Goal: Task Accomplishment & Management: Complete application form

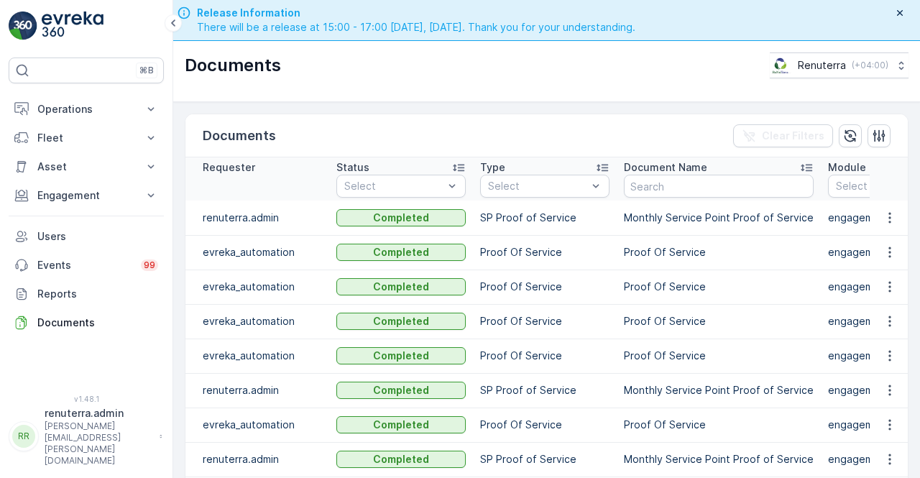
scroll to position [0, 601]
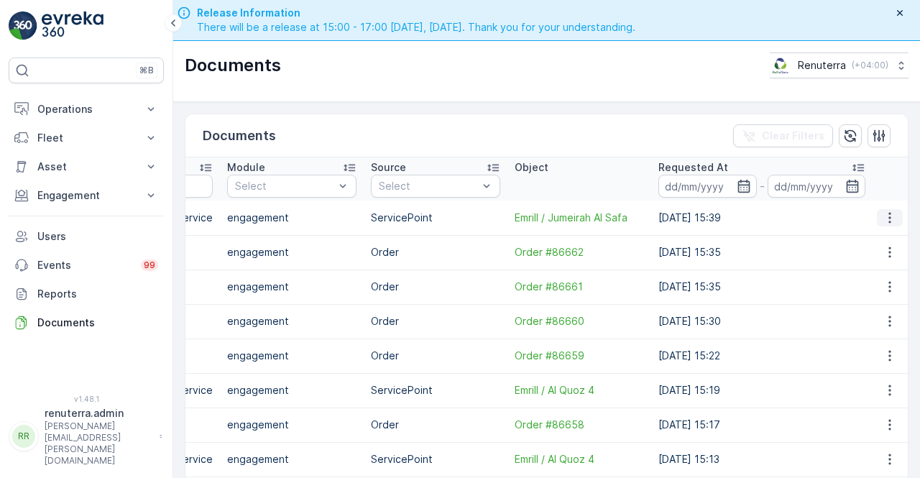
click at [883, 216] on icon "button" at bounding box center [890, 218] width 14 height 14
click at [869, 244] on span "See Details" at bounding box center [885, 238] width 55 height 14
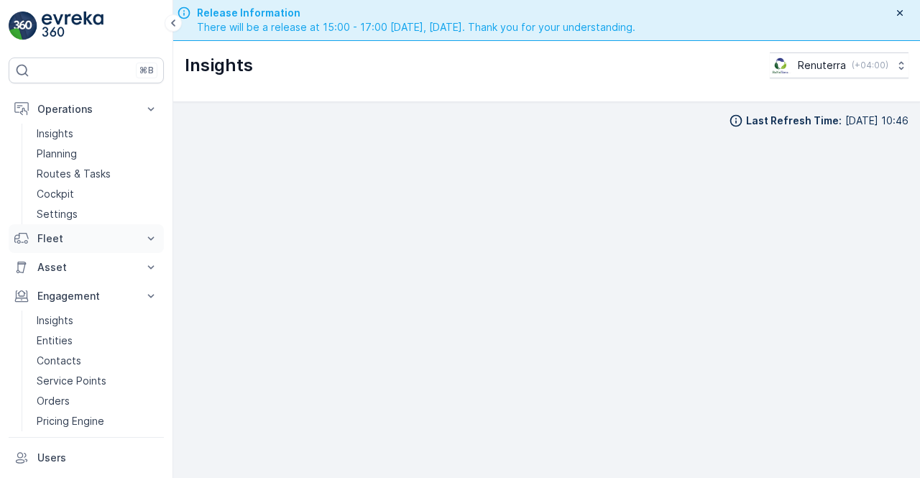
scroll to position [10, 0]
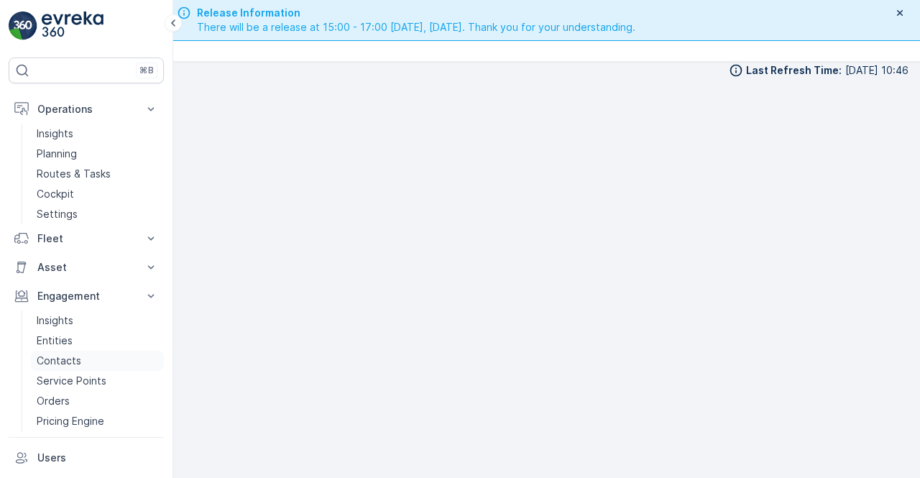
click at [80, 362] on link "Contacts" at bounding box center [97, 361] width 133 height 20
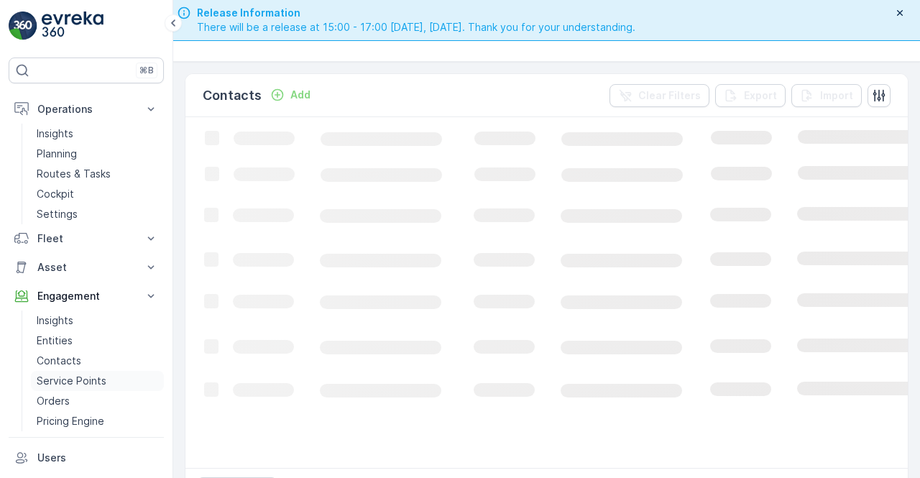
click at [72, 380] on p "Service Points" at bounding box center [72, 381] width 70 height 14
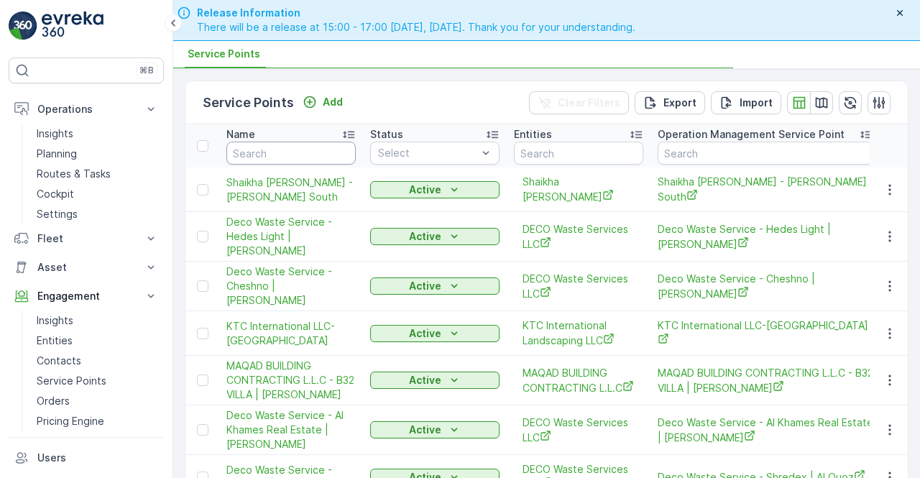
click at [274, 147] on input "text" at bounding box center [290, 153] width 129 height 23
type input "e"
click at [276, 155] on input "emr" at bounding box center [290, 153] width 129 height 23
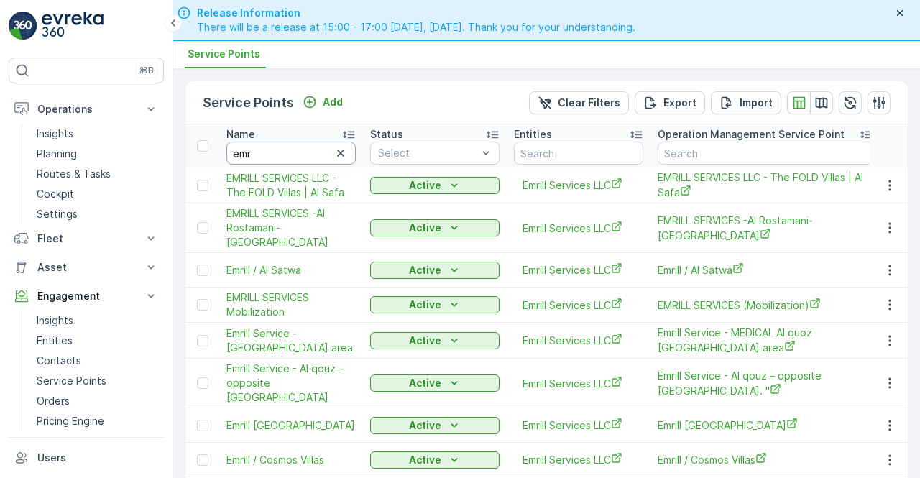
click at [276, 152] on input "emr" at bounding box center [290, 153] width 129 height 23
type input "emrill"
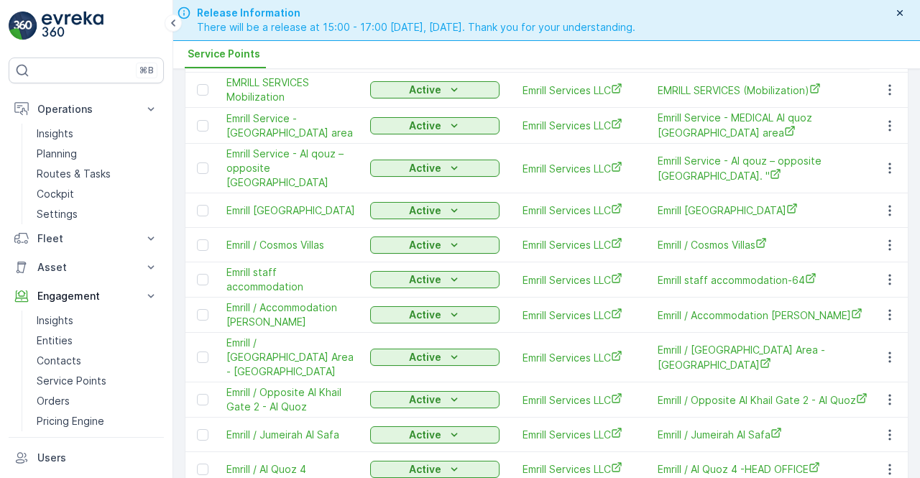
scroll to position [216, 0]
click at [877, 236] on button "button" at bounding box center [890, 244] width 26 height 17
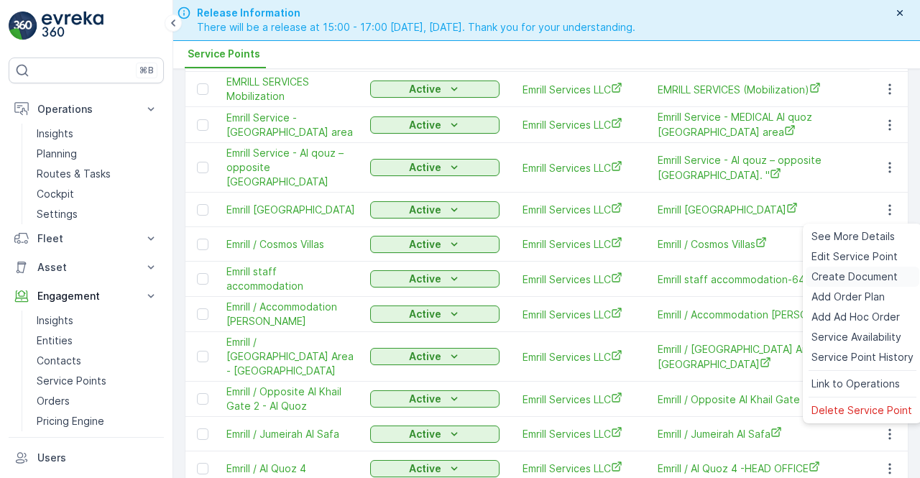
click at [842, 276] on span "Create Document" at bounding box center [854, 277] width 86 height 14
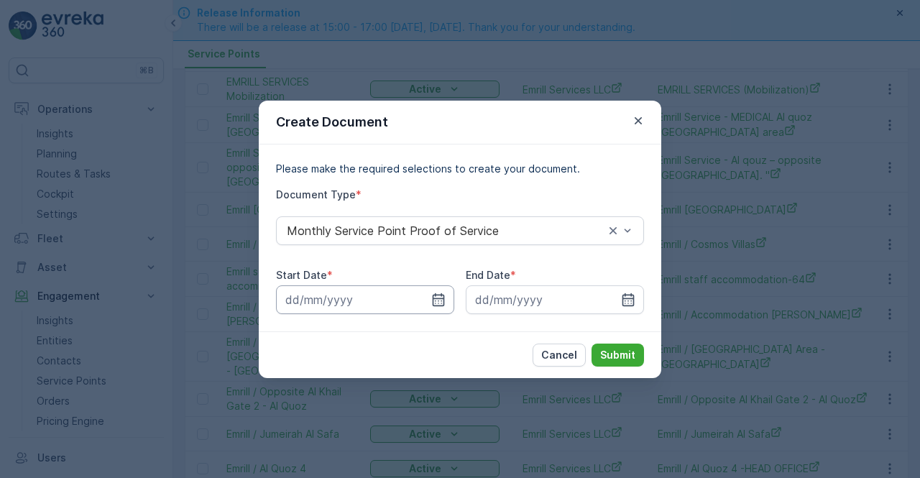
click at [450, 303] on input at bounding box center [365, 299] width 178 height 29
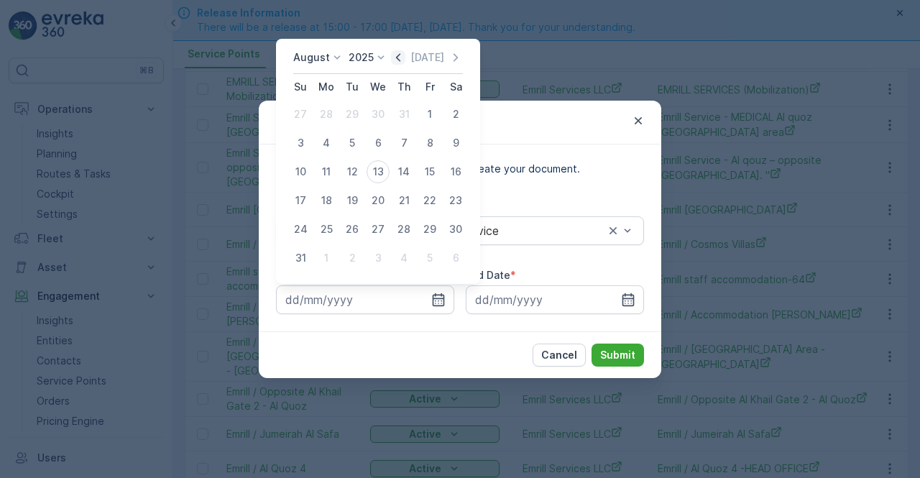
click at [405, 58] on icon "button" at bounding box center [398, 57] width 14 height 14
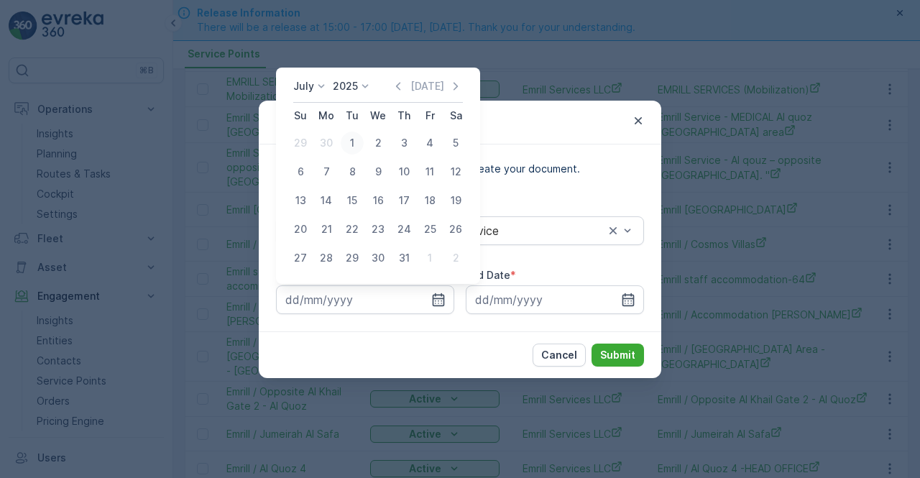
click at [354, 142] on div "1" at bounding box center [352, 143] width 23 height 23
type input "01.07.2025"
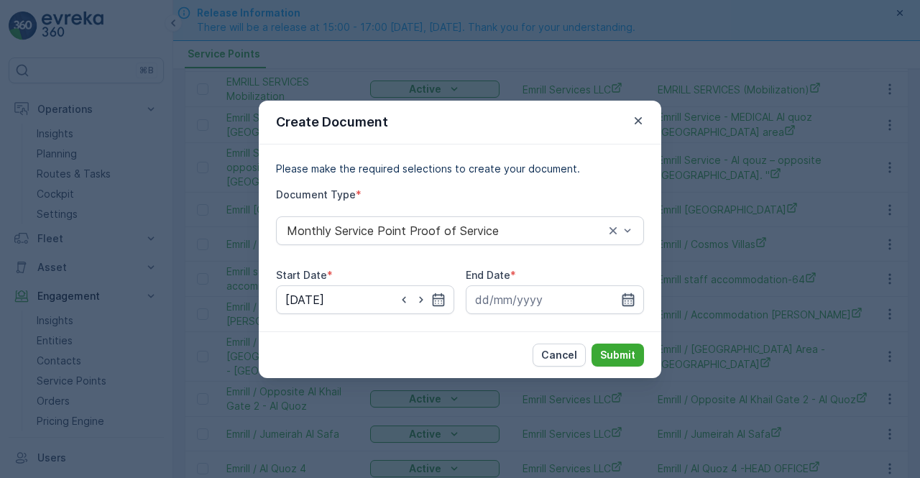
click at [630, 294] on icon "button" at bounding box center [628, 300] width 14 height 14
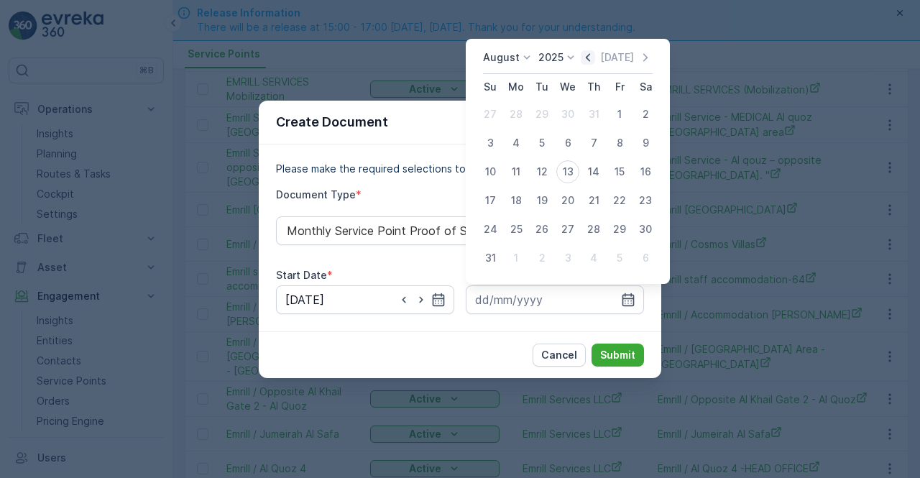
click at [594, 52] on icon "button" at bounding box center [588, 57] width 14 height 14
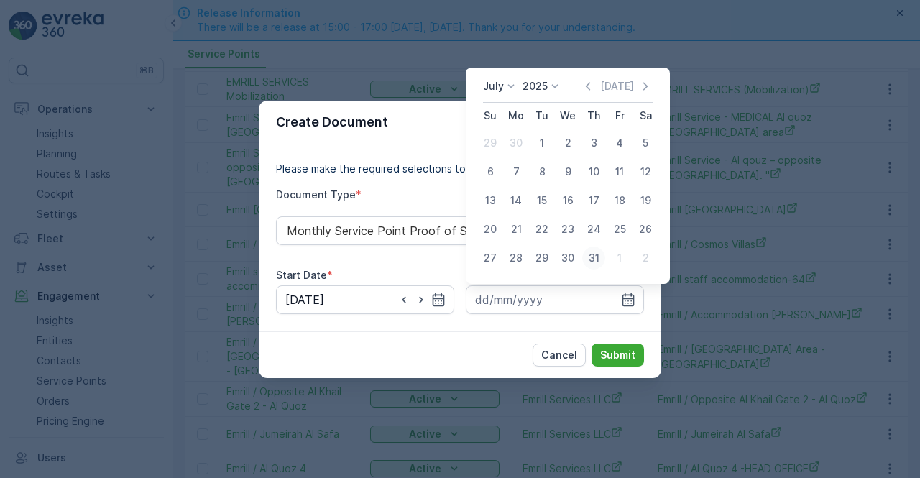
click at [595, 264] on div "31" at bounding box center [593, 258] width 23 height 23
type input "31.07.2025"
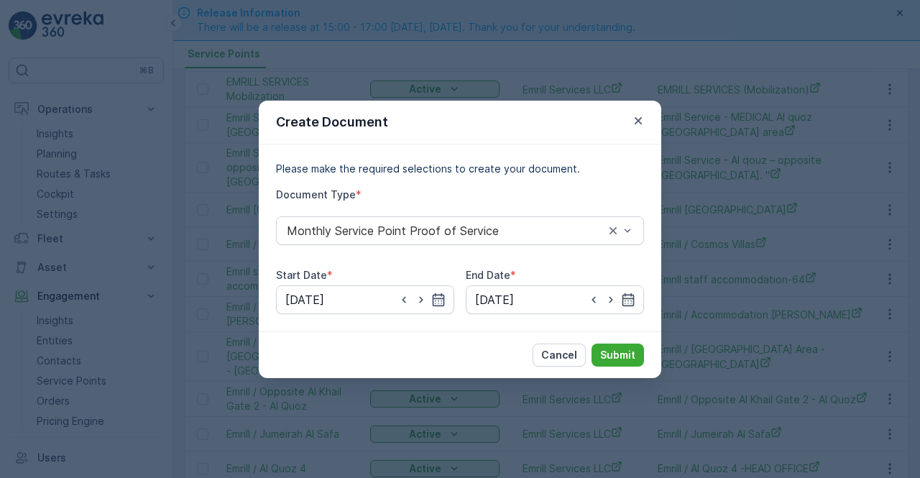
click at [611, 341] on div "Cancel Submit" at bounding box center [460, 354] width 402 height 47
click at [618, 358] on p "Submit" at bounding box center [617, 355] width 35 height 14
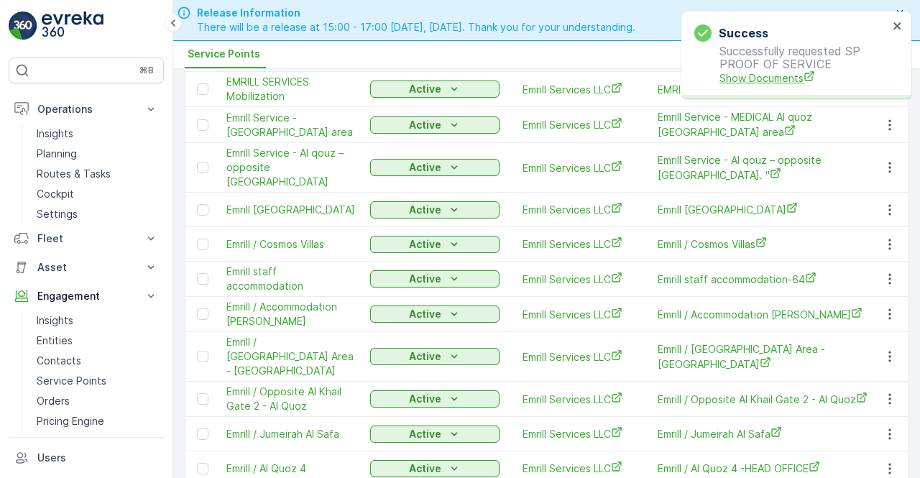
click at [742, 78] on span "Show Documents" at bounding box center [803, 77] width 169 height 15
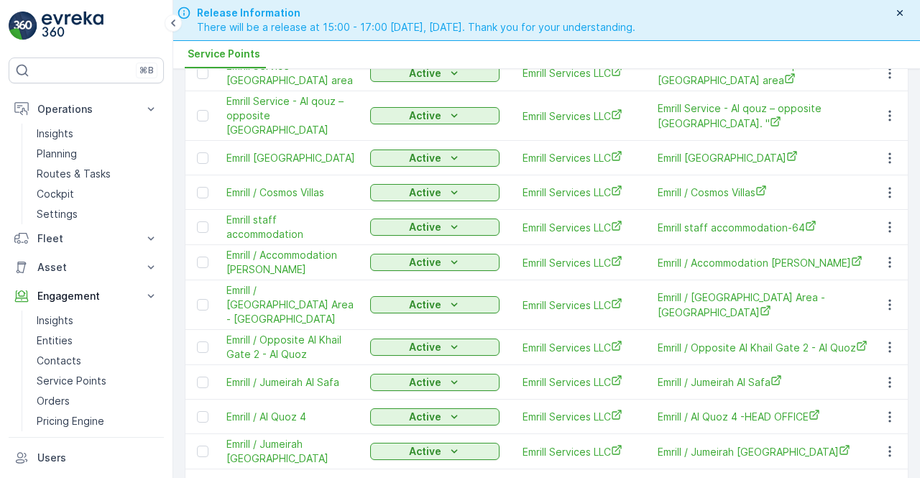
scroll to position [359, 0]
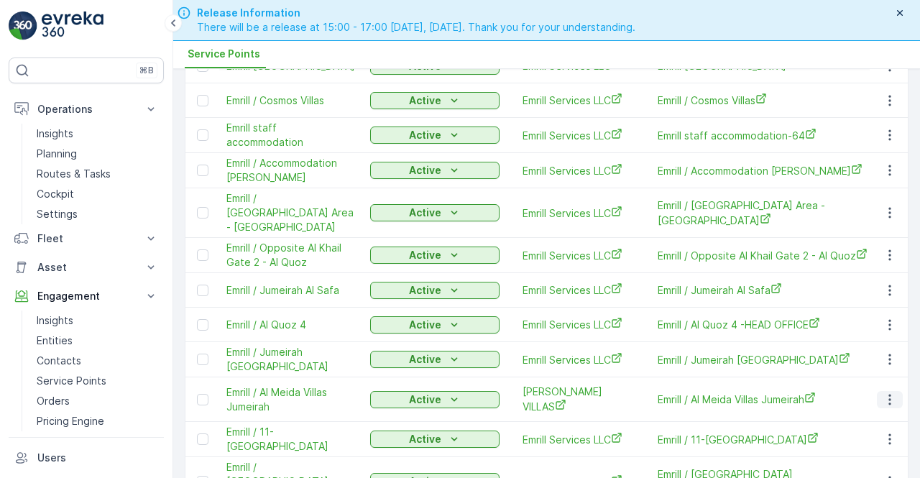
click at [891, 392] on icon "button" at bounding box center [890, 399] width 14 height 14
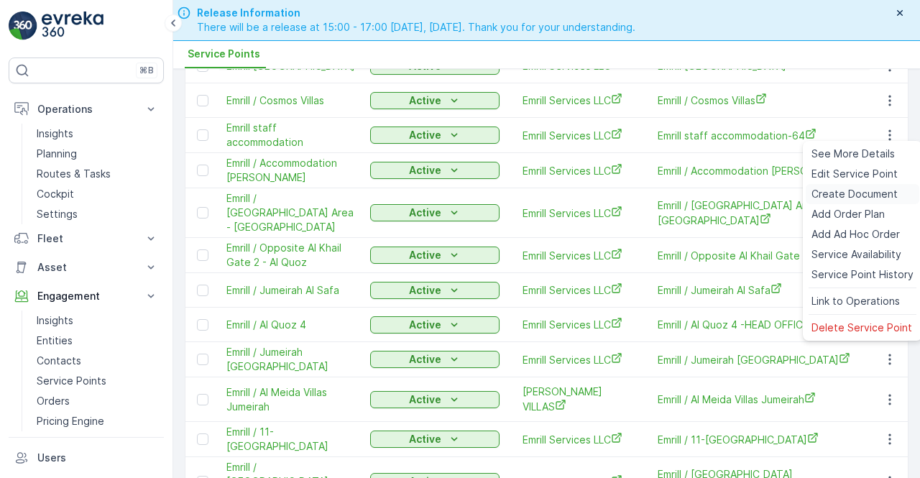
click at [824, 198] on span "Create Document" at bounding box center [854, 194] width 86 height 14
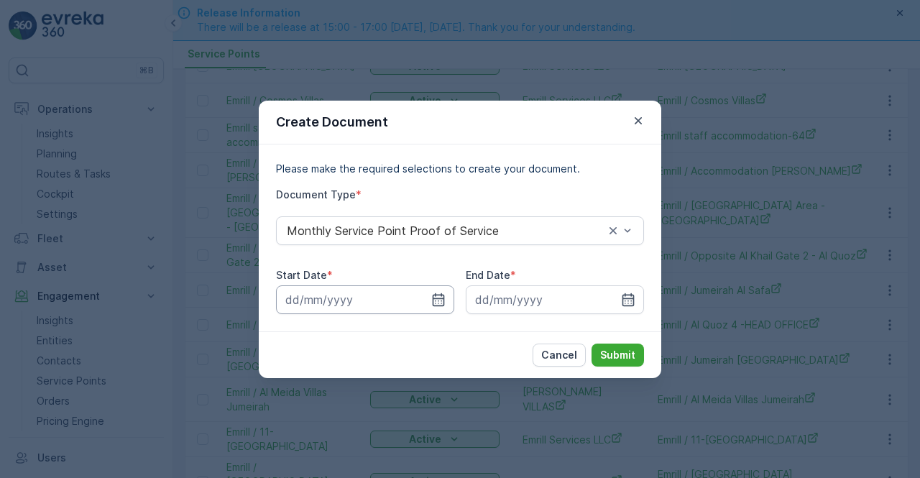
drag, startPoint x: 441, startPoint y: 303, endPoint x: 427, endPoint y: 295, distance: 16.1
click at [440, 302] on icon "button" at bounding box center [438, 300] width 14 height 14
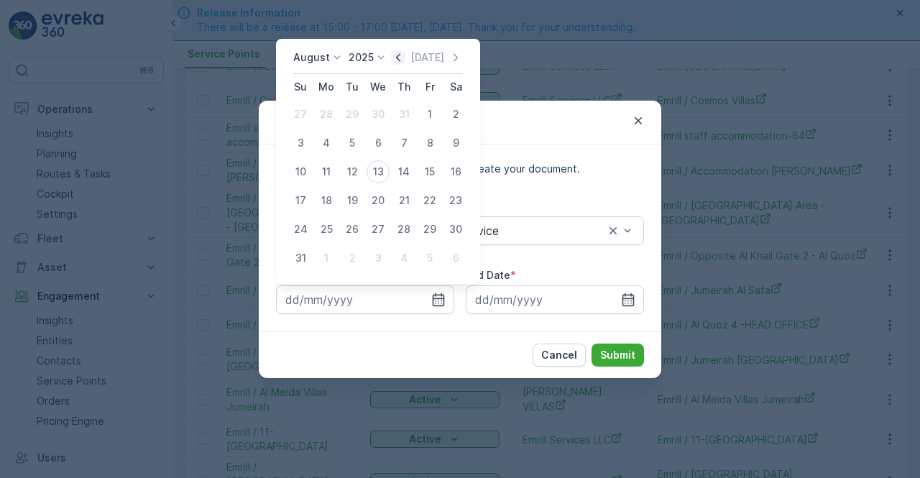
click at [397, 57] on icon "button" at bounding box center [398, 57] width 14 height 14
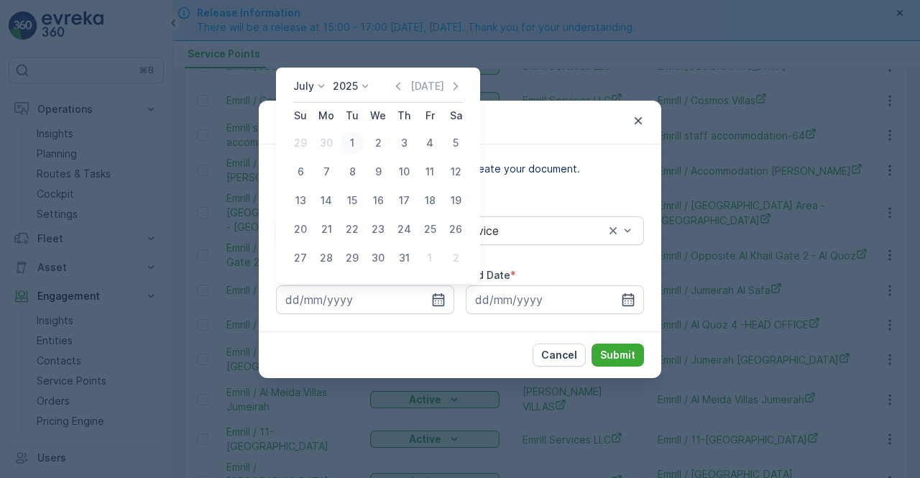
click at [354, 142] on div "1" at bounding box center [352, 143] width 23 height 23
type input "01.07.2025"
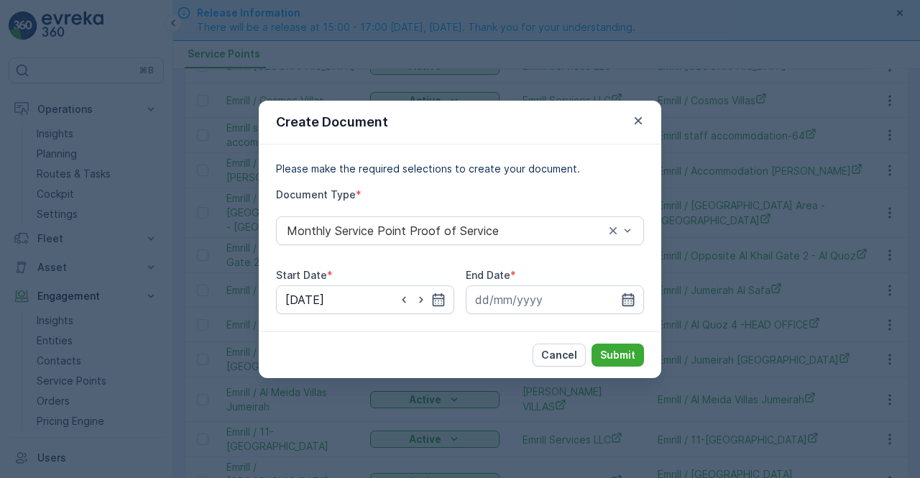
click at [632, 295] on icon "button" at bounding box center [628, 300] width 14 height 14
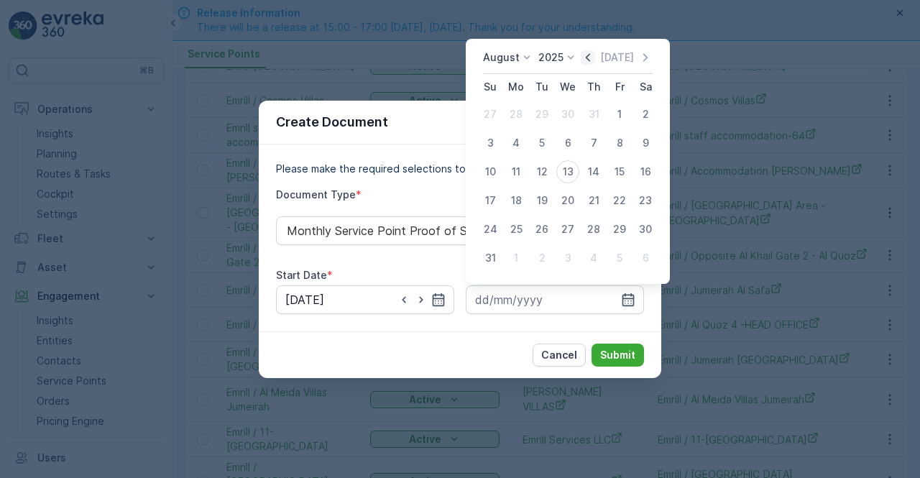
click at [589, 57] on icon "button" at bounding box center [588, 57] width 14 height 14
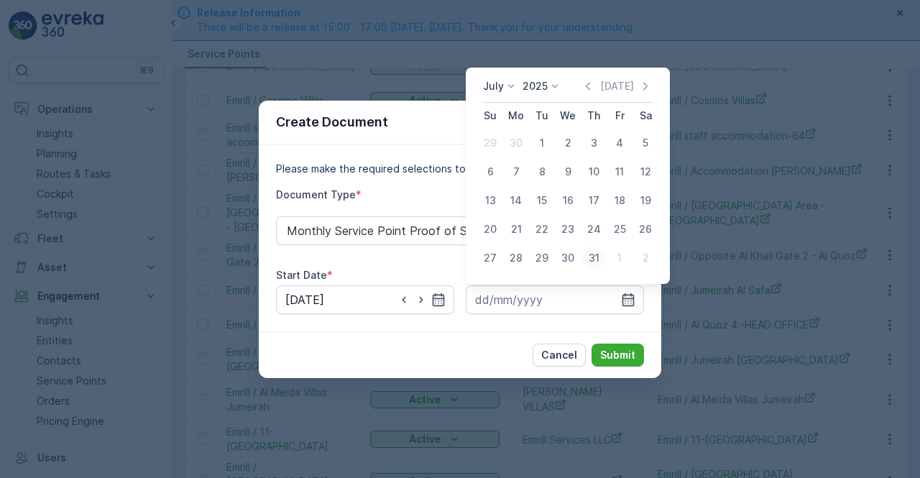
click at [589, 257] on div "31" at bounding box center [593, 258] width 23 height 23
type input "31.07.2025"
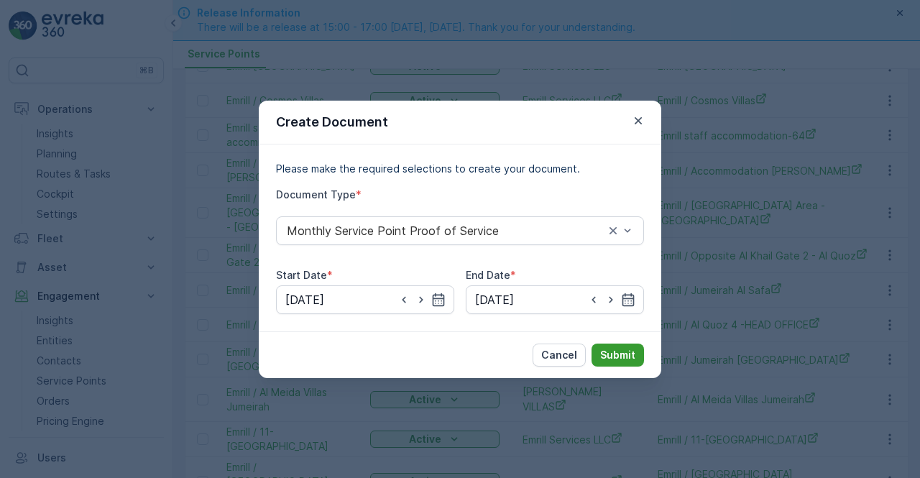
click at [610, 351] on p "Submit" at bounding box center [617, 355] width 35 height 14
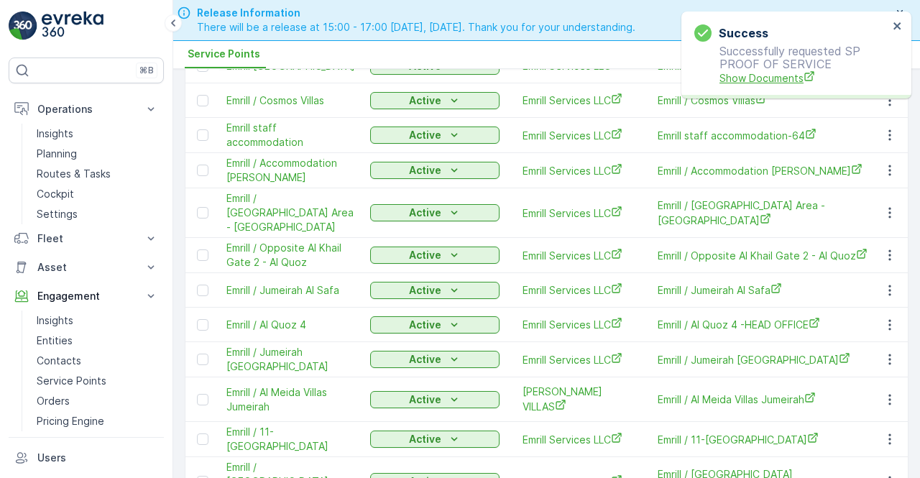
click at [778, 76] on span "Show Documents" at bounding box center [803, 77] width 169 height 15
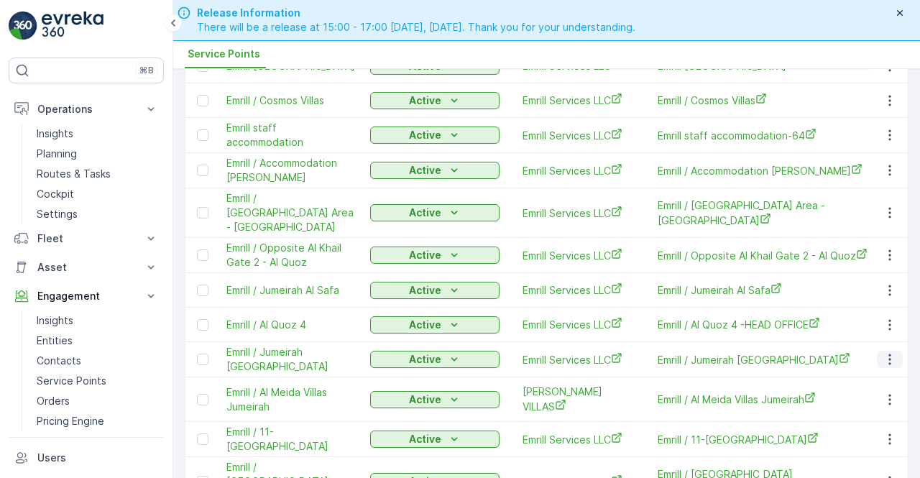
click at [883, 352] on icon "button" at bounding box center [890, 359] width 14 height 14
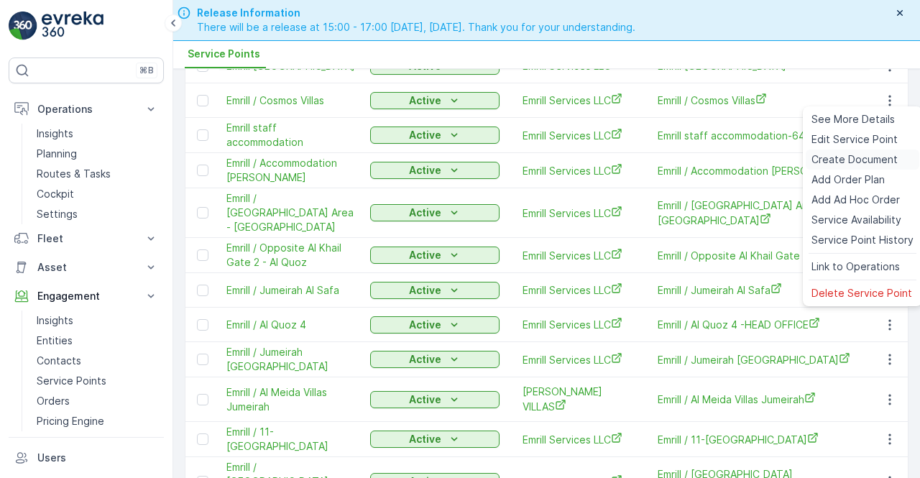
click at [828, 164] on span "Create Document" at bounding box center [854, 159] width 86 height 14
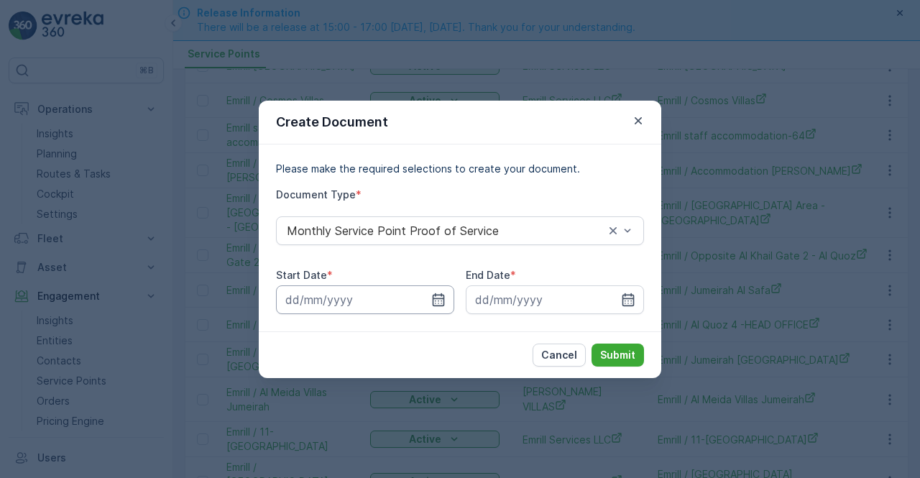
click at [448, 307] on input at bounding box center [365, 299] width 178 height 29
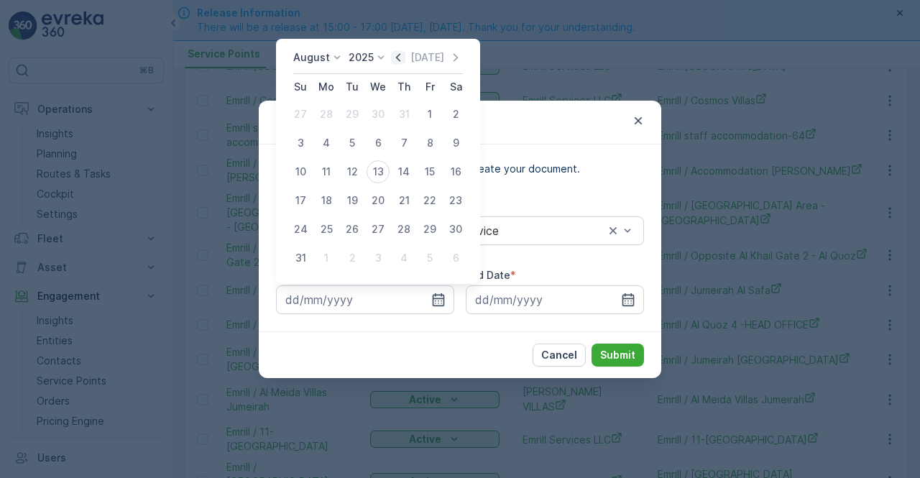
click at [405, 63] on icon "button" at bounding box center [398, 57] width 14 height 14
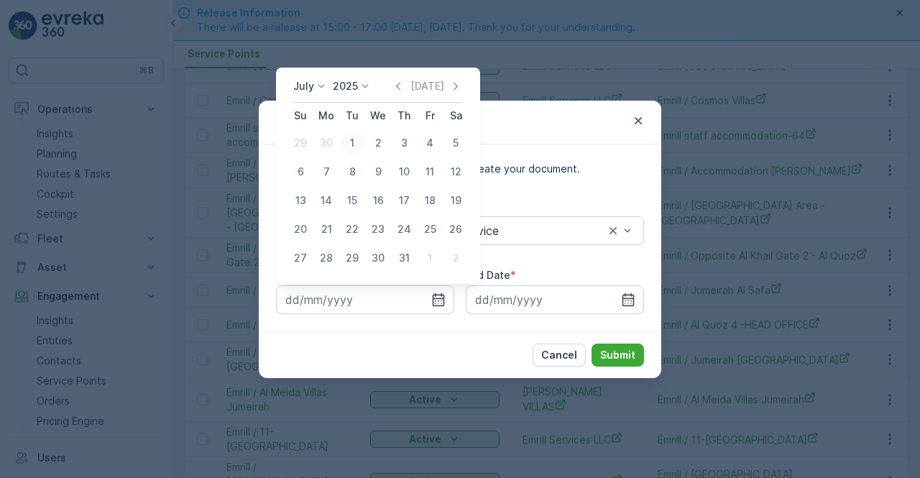
click at [351, 137] on div "1" at bounding box center [352, 143] width 23 height 23
type input "01.07.2025"
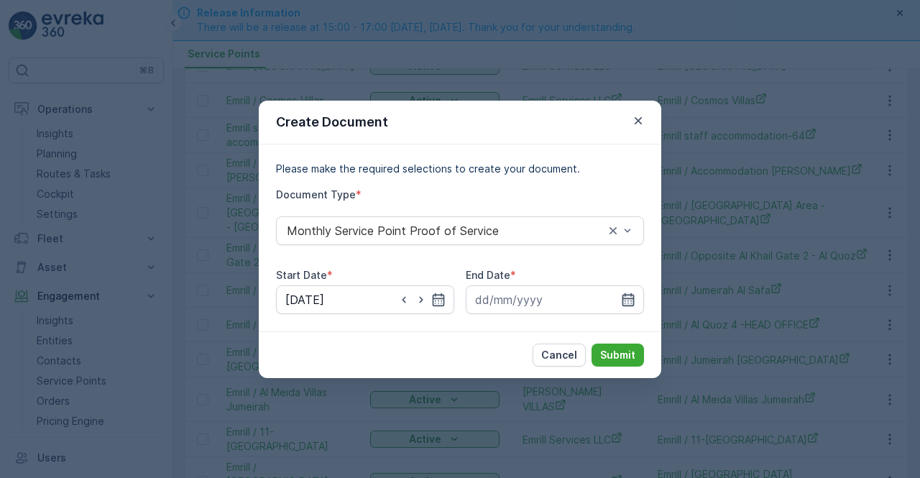
click at [632, 301] on icon "button" at bounding box center [628, 300] width 14 height 14
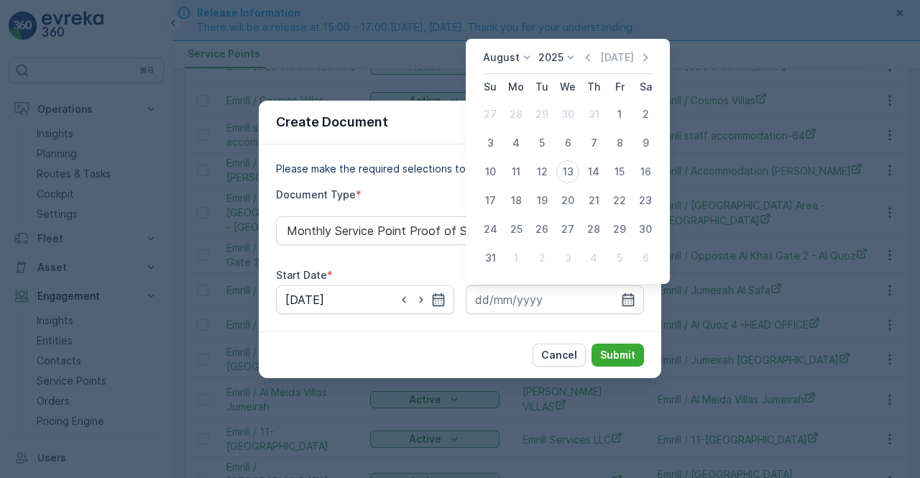
drag, startPoint x: 591, startPoint y: 59, endPoint x: 589, endPoint y: 66, distance: 7.5
click at [590, 59] on icon "button" at bounding box center [588, 57] width 4 height 8
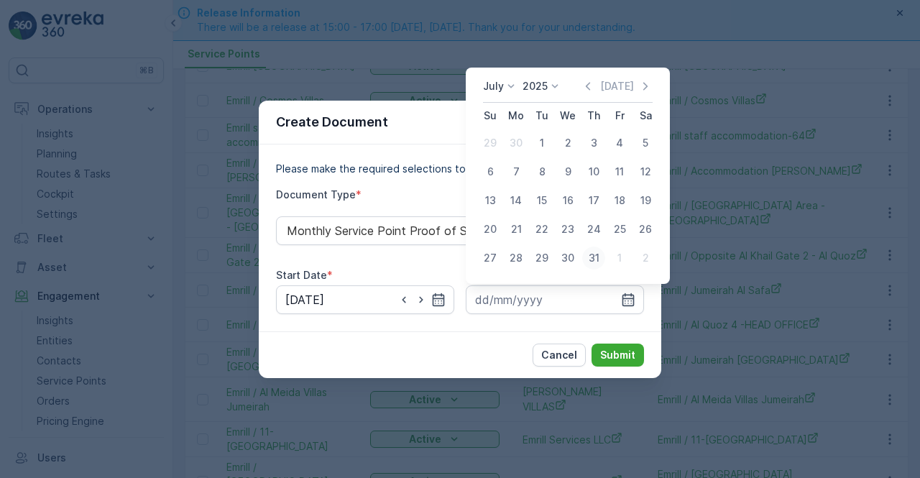
click at [592, 257] on div "31" at bounding box center [593, 258] width 23 height 23
type input "31.07.2025"
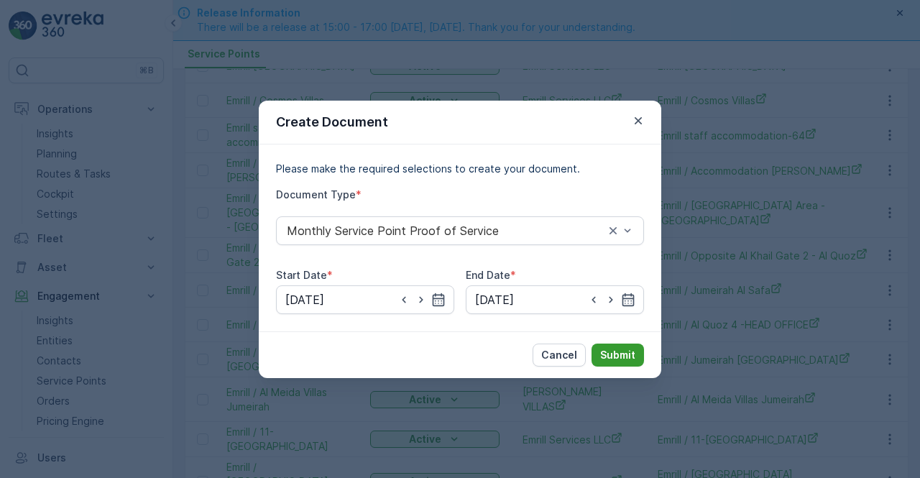
click at [624, 354] on p "Submit" at bounding box center [617, 355] width 35 height 14
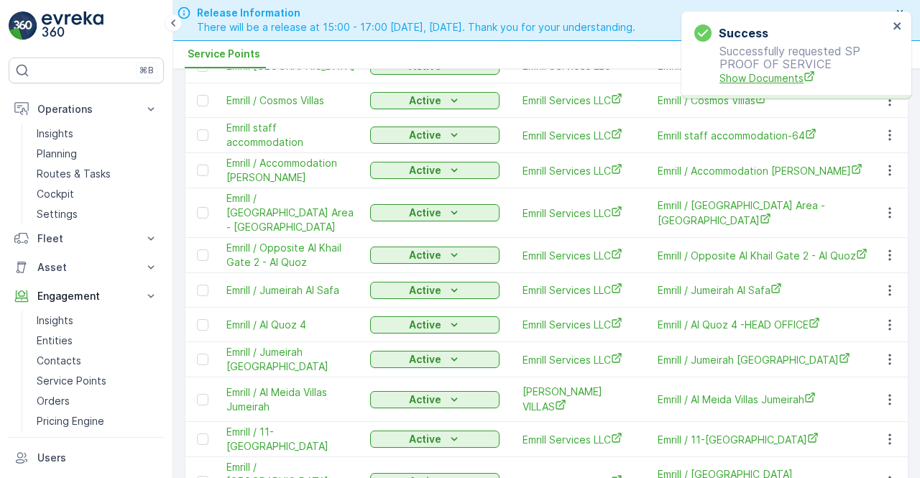
click at [775, 80] on span "Show Documents" at bounding box center [803, 77] width 169 height 15
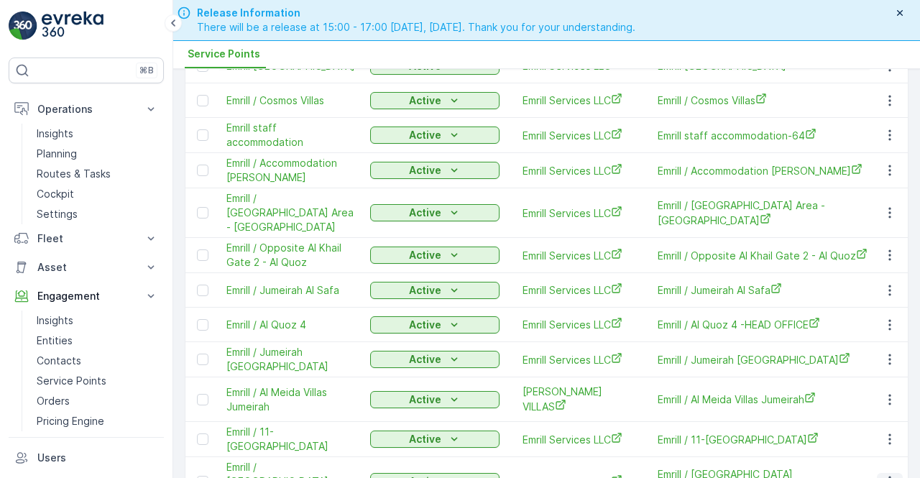
click at [893, 474] on icon "button" at bounding box center [890, 481] width 14 height 14
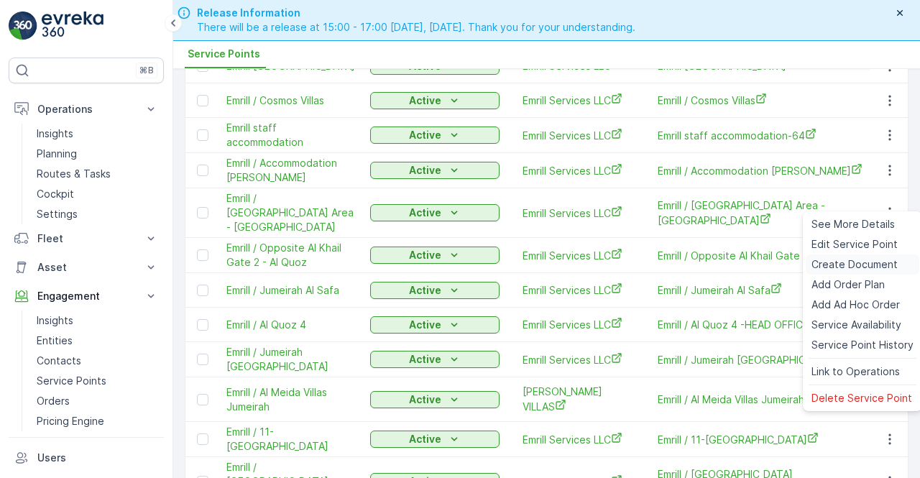
click at [836, 263] on span "Create Document" at bounding box center [854, 264] width 86 height 14
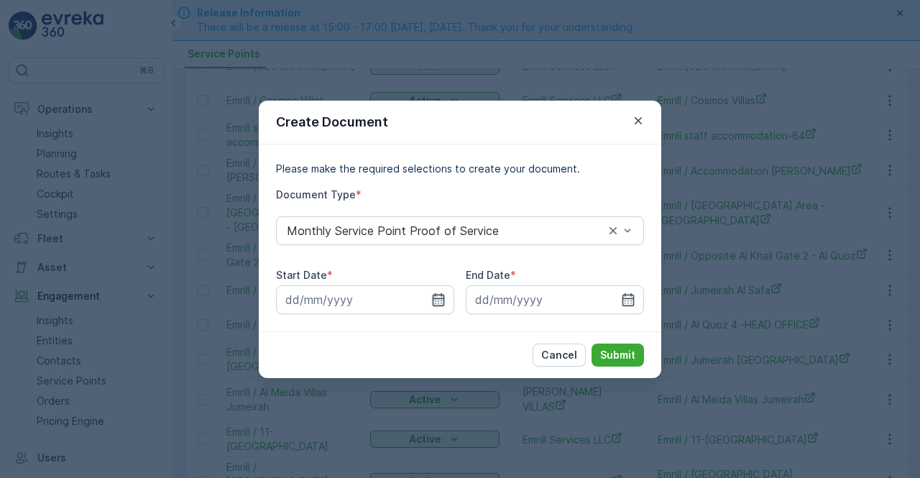
click at [437, 301] on icon "button" at bounding box center [438, 300] width 14 height 14
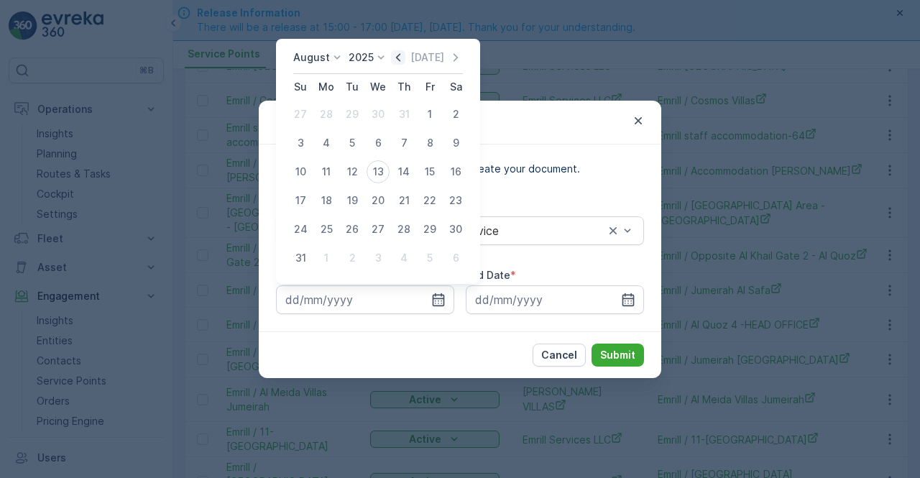
click at [400, 61] on icon "button" at bounding box center [398, 57] width 14 height 14
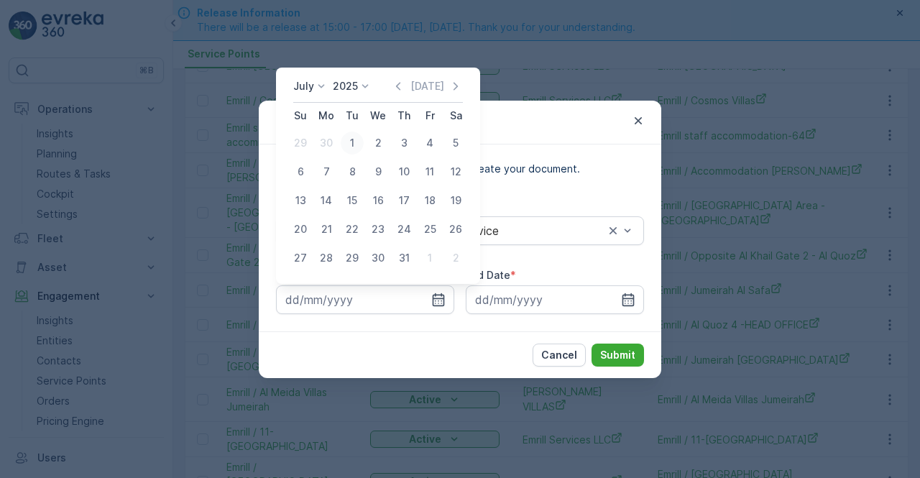
click at [352, 146] on div "1" at bounding box center [352, 143] width 23 height 23
type input "01.07.2025"
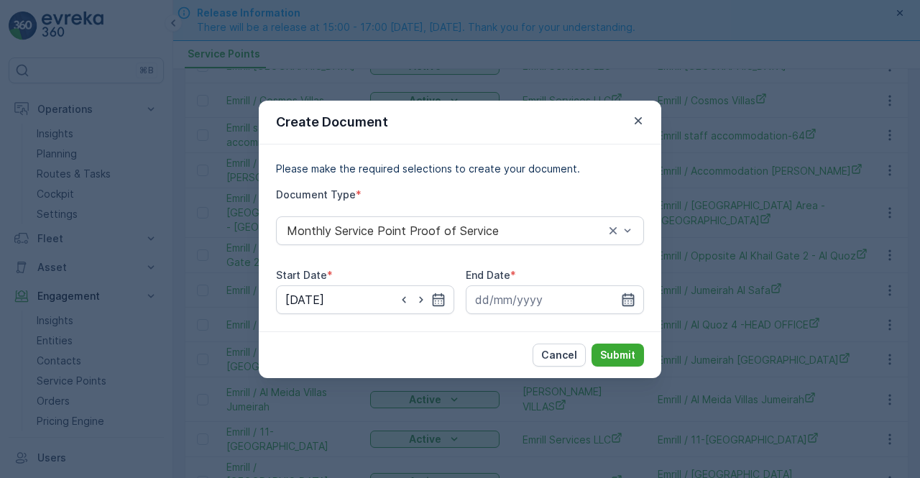
click at [627, 301] on icon "button" at bounding box center [628, 300] width 14 height 14
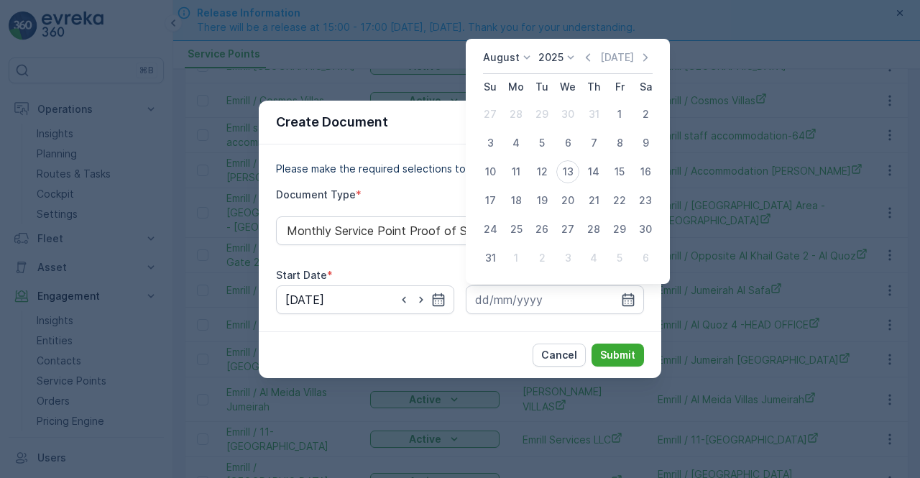
click at [594, 54] on icon "button" at bounding box center [588, 57] width 14 height 14
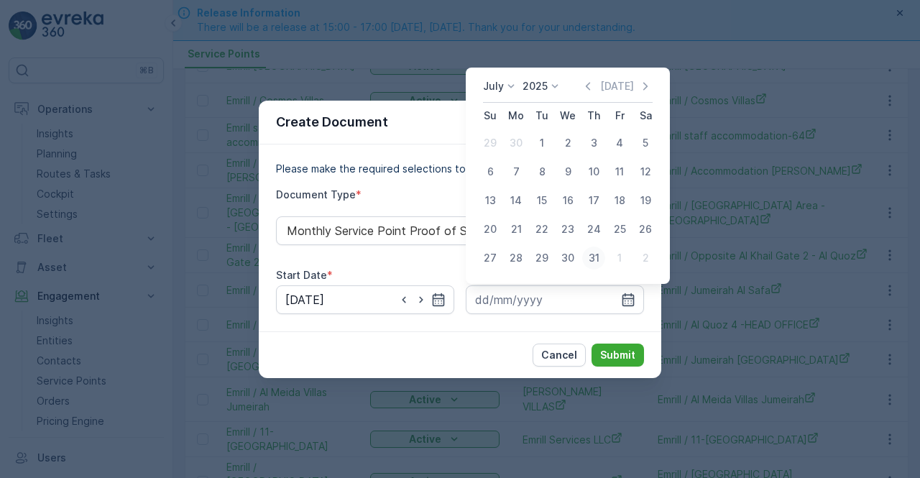
click at [593, 259] on div "31" at bounding box center [593, 258] width 23 height 23
type input "31.07.2025"
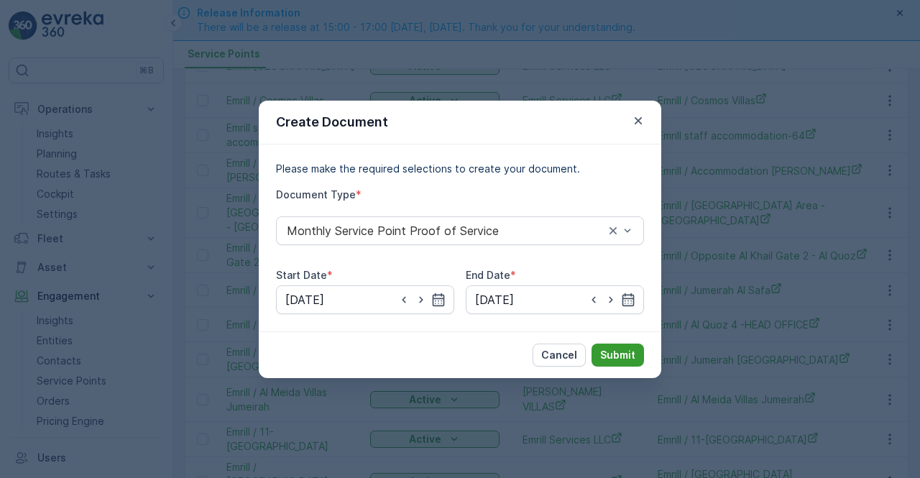
click at [615, 354] on p "Submit" at bounding box center [617, 355] width 35 height 14
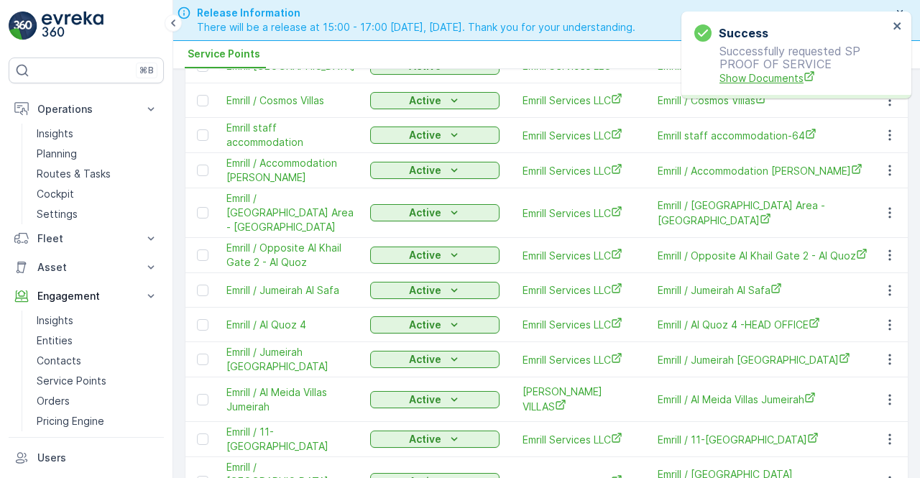
click at [768, 73] on span "Show Documents" at bounding box center [803, 77] width 169 height 15
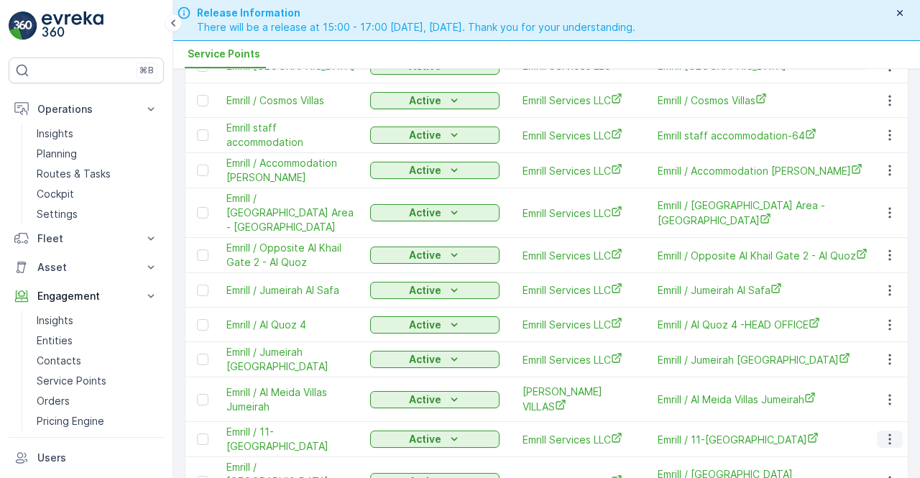
click at [888, 434] on icon "button" at bounding box center [889, 439] width 2 height 11
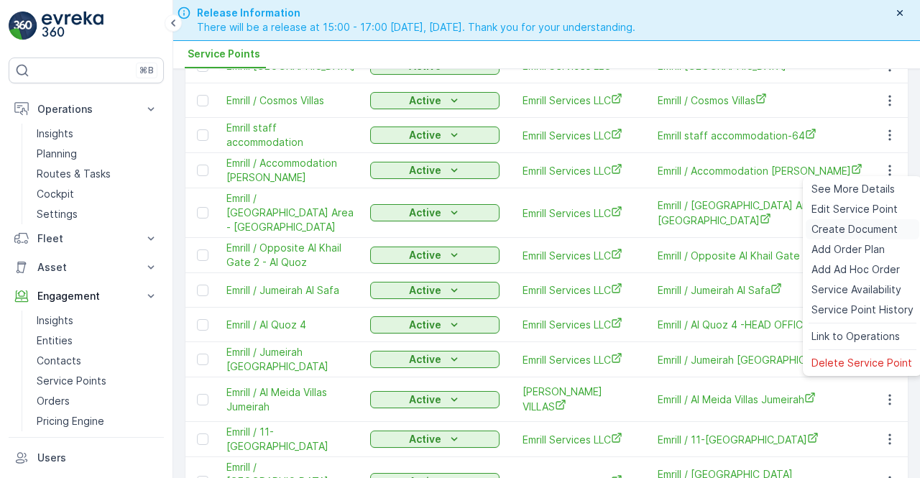
click at [828, 222] on span "Create Document" at bounding box center [854, 229] width 86 height 14
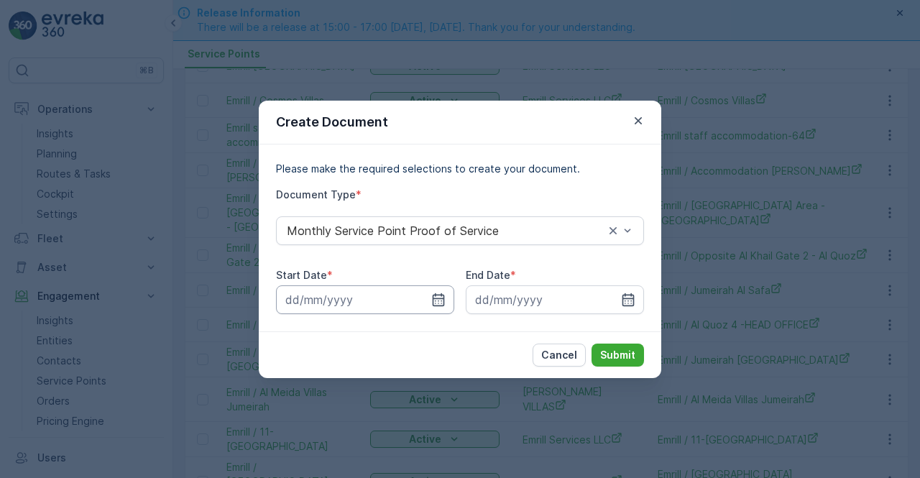
click at [446, 298] on input at bounding box center [365, 299] width 178 height 29
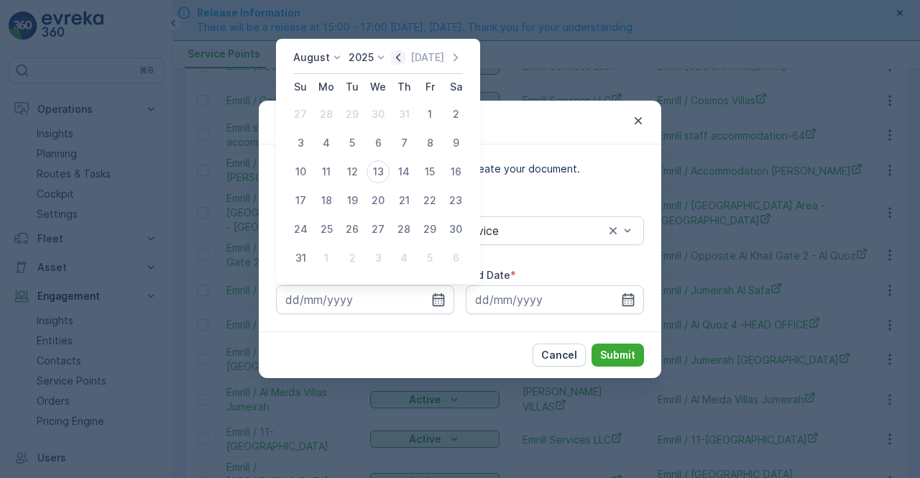
click at [404, 57] on icon "button" at bounding box center [398, 57] width 14 height 14
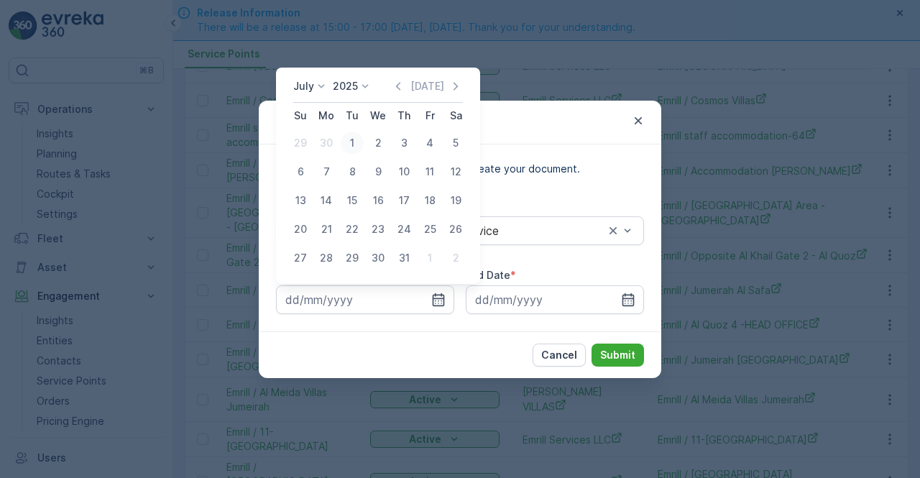
click at [356, 146] on div "1" at bounding box center [352, 143] width 23 height 23
type input "01.07.2025"
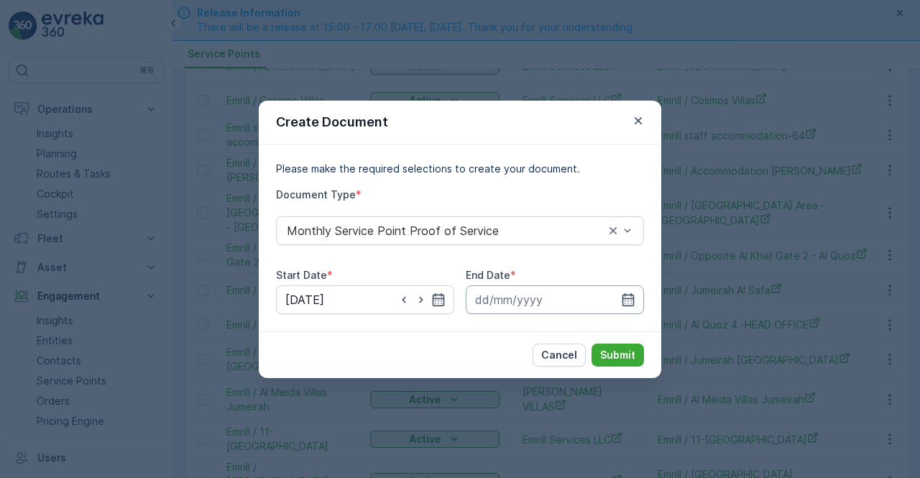
click at [625, 293] on icon "button" at bounding box center [628, 300] width 14 height 14
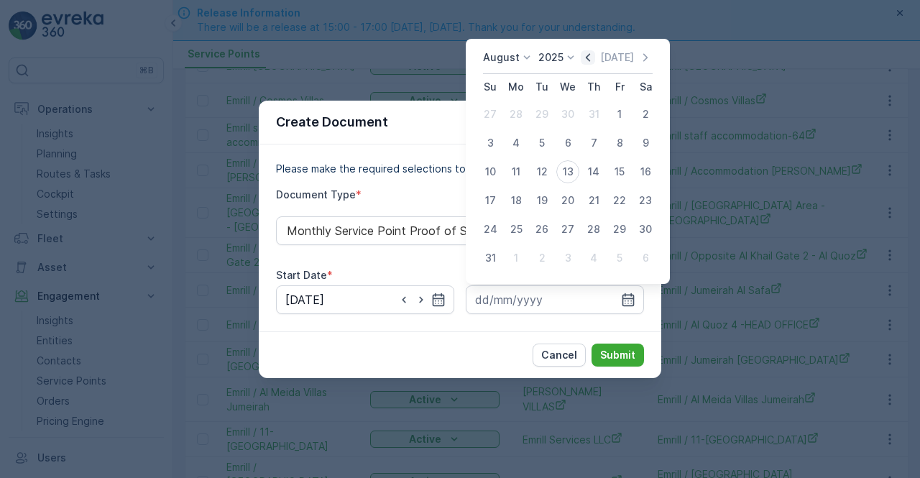
click at [587, 60] on icon "button" at bounding box center [588, 57] width 14 height 14
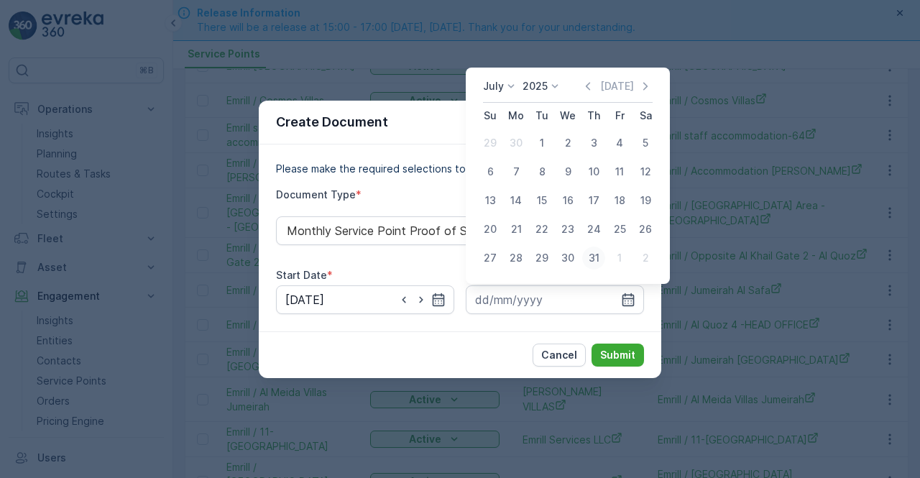
click at [599, 259] on div "31" at bounding box center [593, 258] width 23 height 23
type input "31.07.2025"
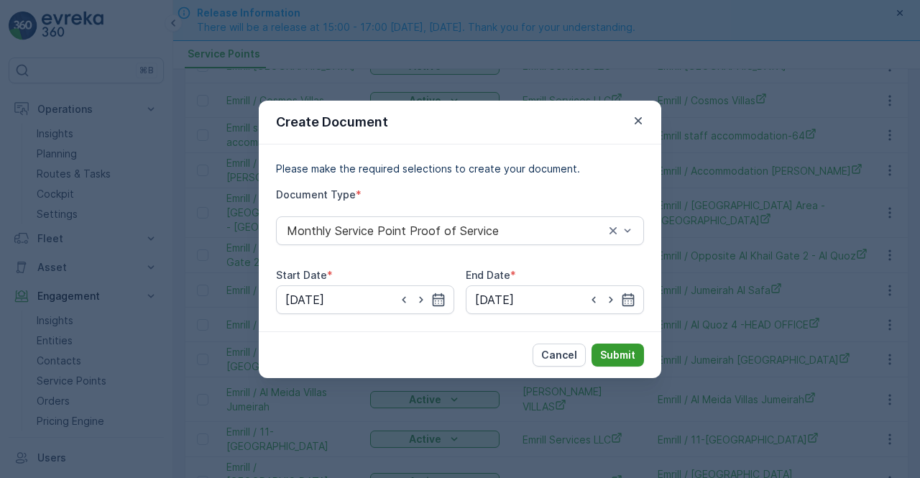
click at [609, 346] on button "Submit" at bounding box center [617, 355] width 52 height 23
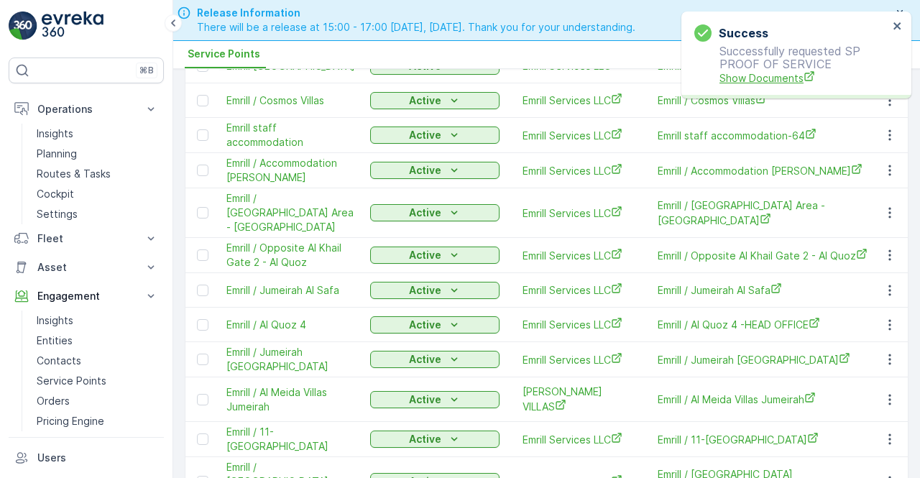
click at [778, 83] on span "Show Documents" at bounding box center [803, 77] width 169 height 15
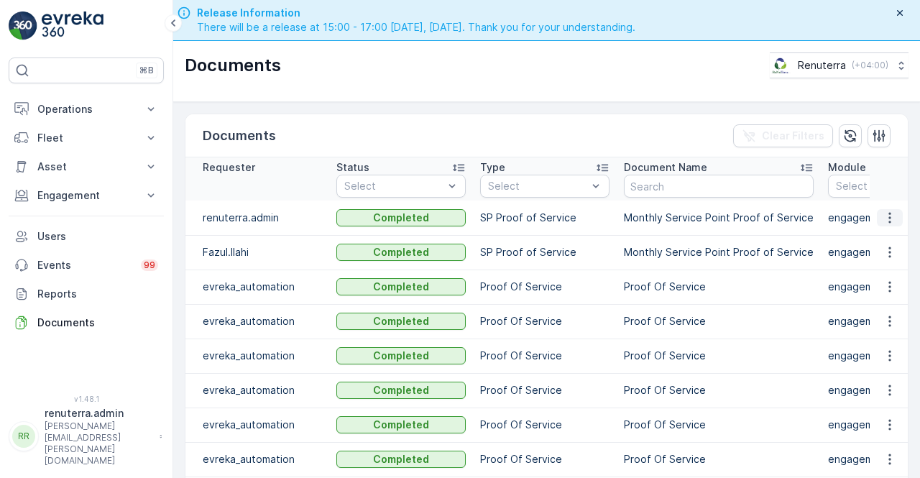
click at [883, 218] on icon "button" at bounding box center [890, 218] width 14 height 14
click at [882, 228] on div "See Details" at bounding box center [885, 238] width 67 height 20
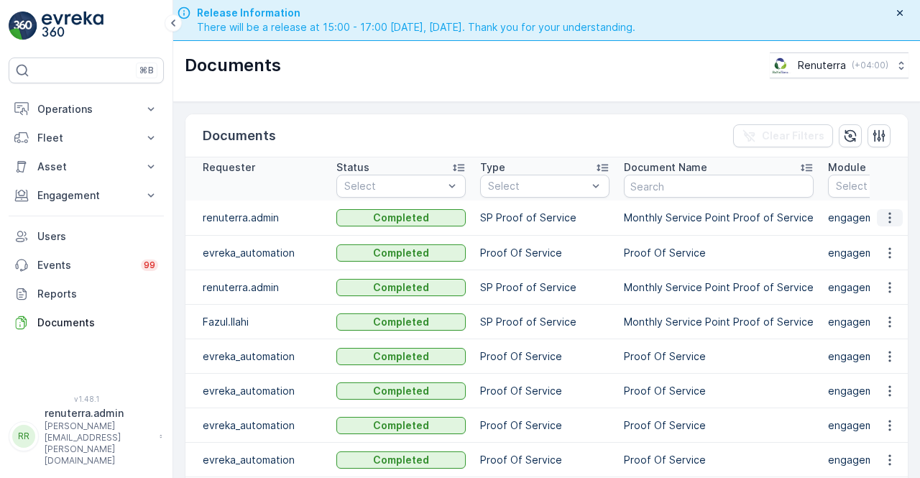
click at [892, 213] on icon "button" at bounding box center [890, 218] width 14 height 14
click at [881, 228] on div "See Details" at bounding box center [885, 238] width 67 height 20
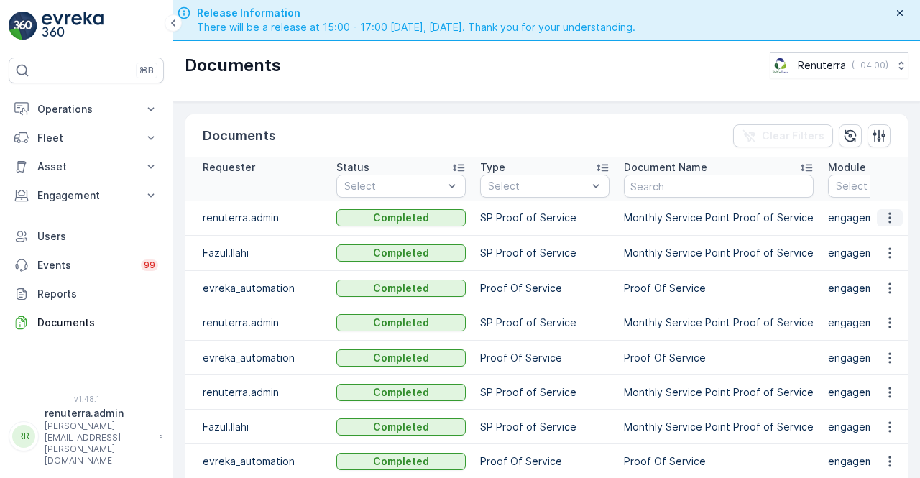
click at [884, 220] on icon "button" at bounding box center [890, 218] width 14 height 14
click at [881, 234] on span "See Details" at bounding box center [894, 239] width 55 height 14
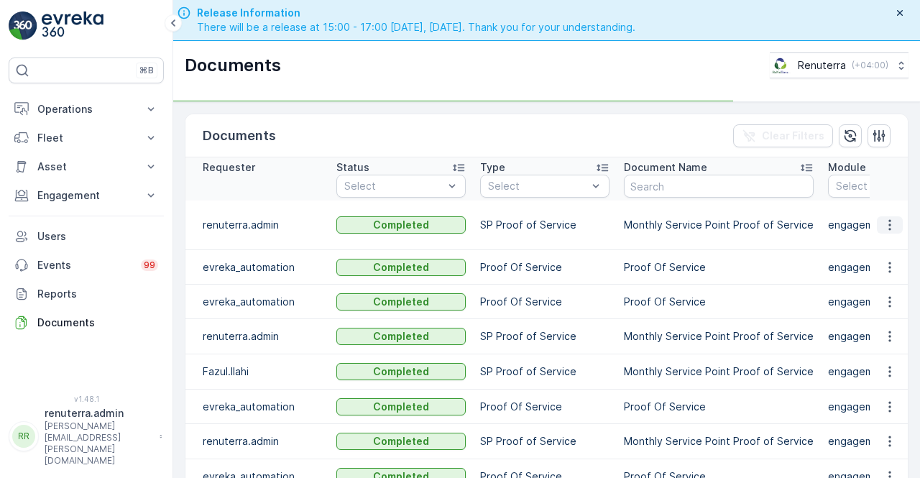
click at [888, 221] on icon "button" at bounding box center [890, 225] width 14 height 14
click at [884, 250] on td at bounding box center [889, 267] width 39 height 34
click at [884, 221] on icon "button" at bounding box center [890, 225] width 14 height 14
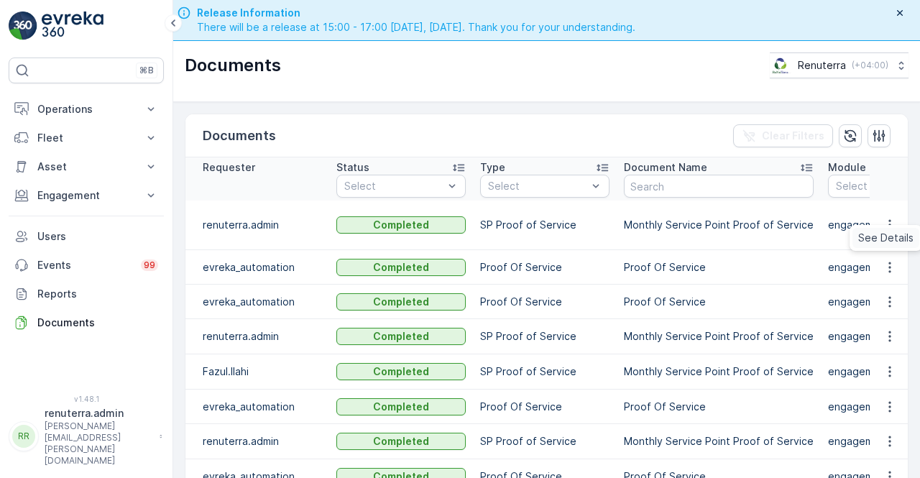
click at [884, 236] on span "See Details" at bounding box center [885, 238] width 55 height 14
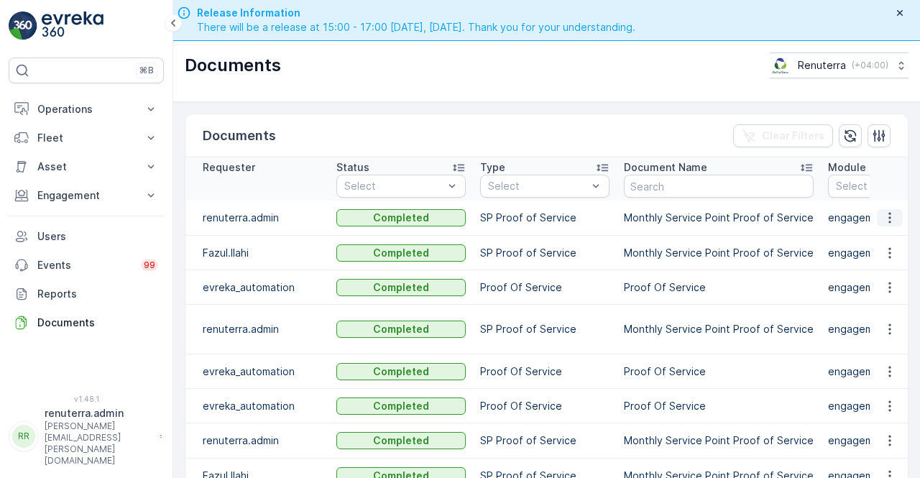
click at [894, 219] on button "button" at bounding box center [890, 217] width 26 height 17
click at [887, 236] on span "See Details" at bounding box center [885, 238] width 55 height 14
